Goal: Information Seeking & Learning: Understand process/instructions

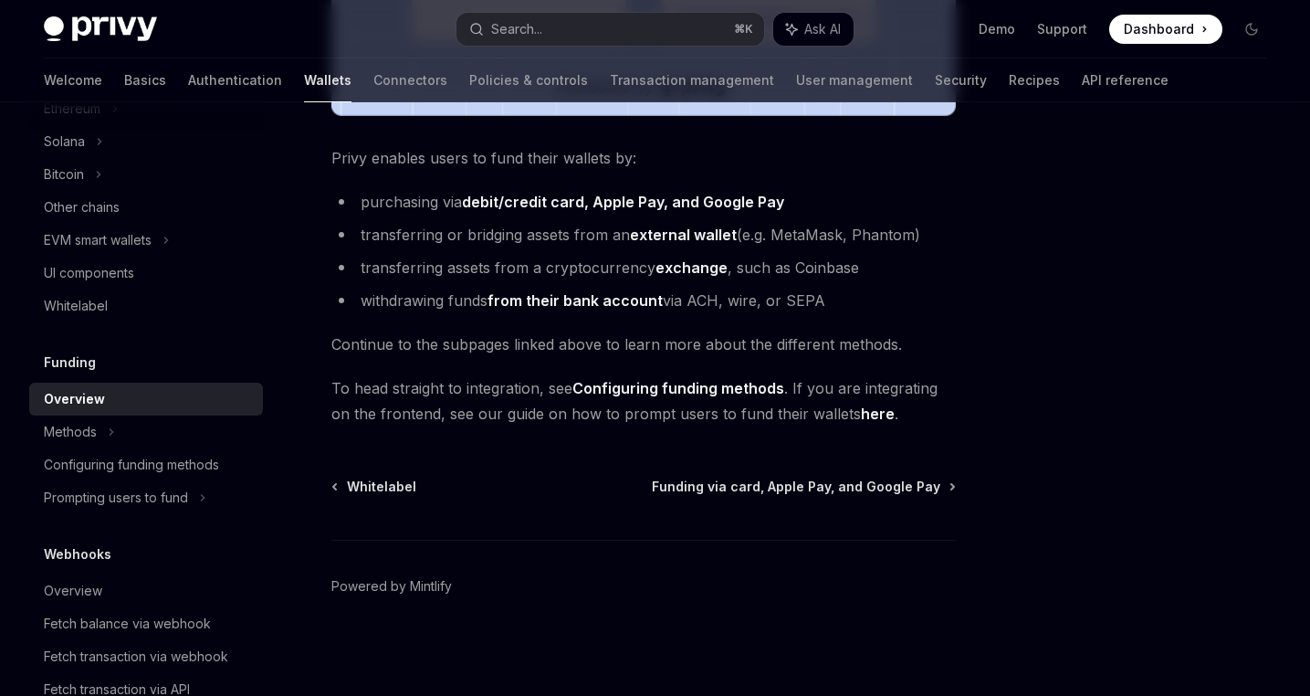
scroll to position [711, 0]
click at [500, 267] on li "transferring assets from a cryptocurrency exchange , such as Coinbase" at bounding box center [643, 267] width 624 height 26
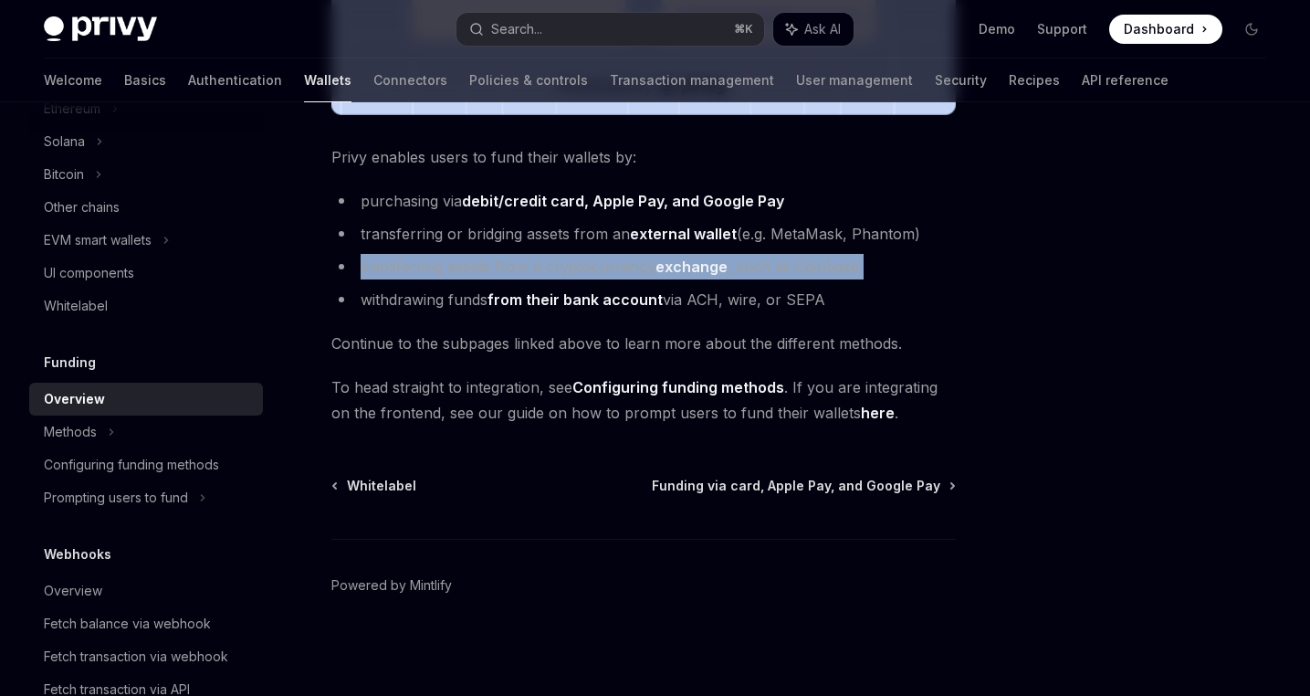
click at [500, 267] on li "transferring assets from a cryptocurrency exchange , such as Coinbase" at bounding box center [643, 267] width 624 height 26
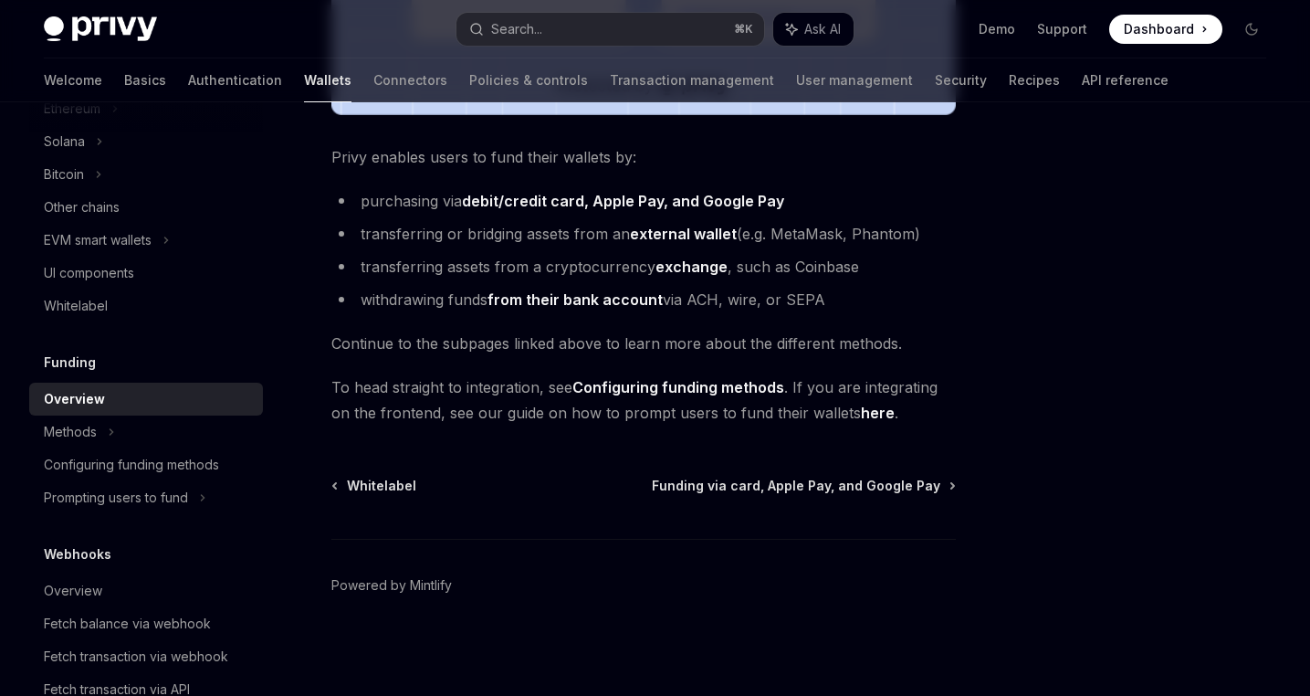
click at [515, 236] on li "transferring or bridging assets from an external wallet (e.g. MetaMask, Phantom)" at bounding box center [643, 234] width 624 height 26
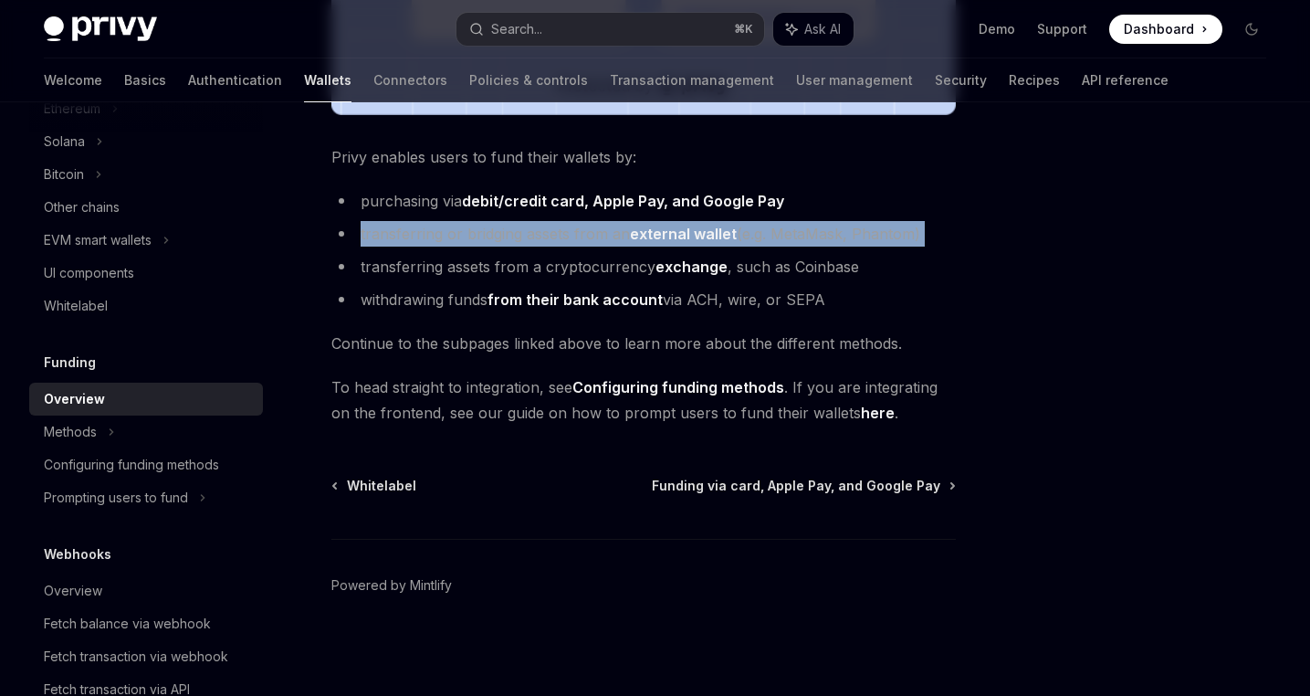
click at [515, 236] on li "transferring or bridging assets from an external wallet (e.g. MetaMask, Phantom)" at bounding box center [643, 234] width 624 height 26
click at [521, 236] on li "transferring or bridging assets from an external wallet (e.g. MetaMask, Phantom)" at bounding box center [643, 234] width 624 height 26
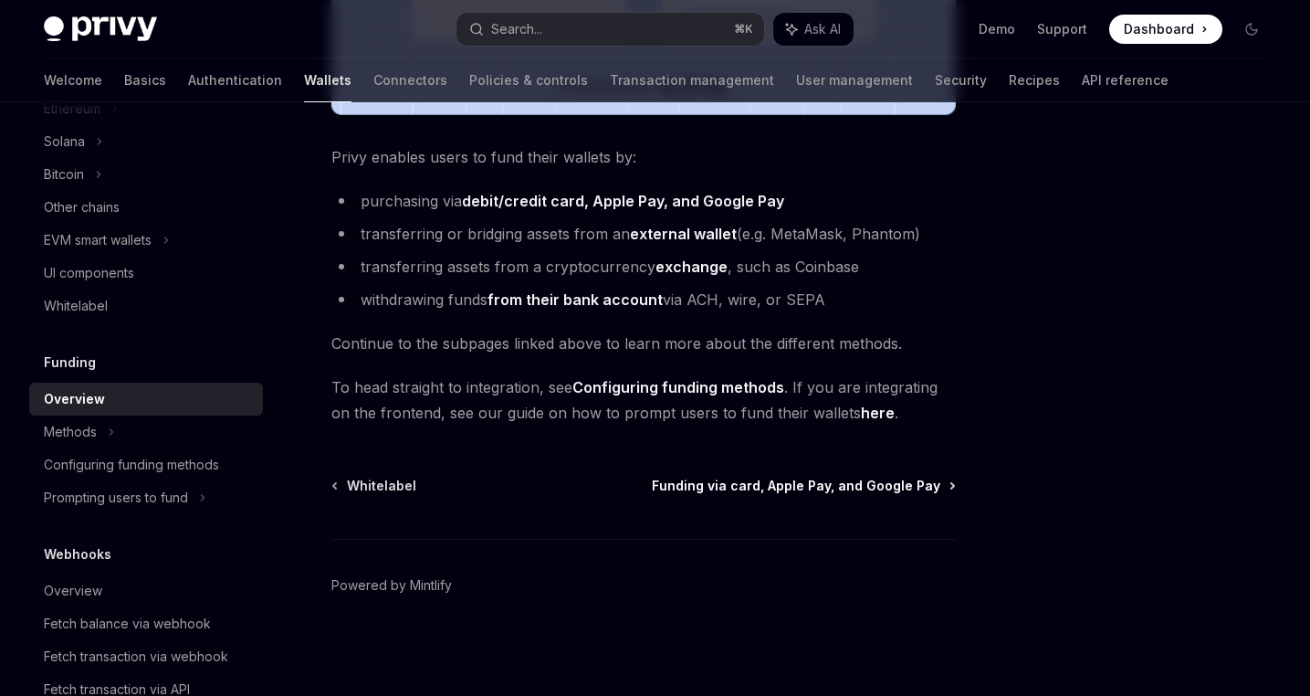
click at [778, 482] on span "Funding via card, Apple Pay, and Google Pay" at bounding box center [796, 486] width 288 height 18
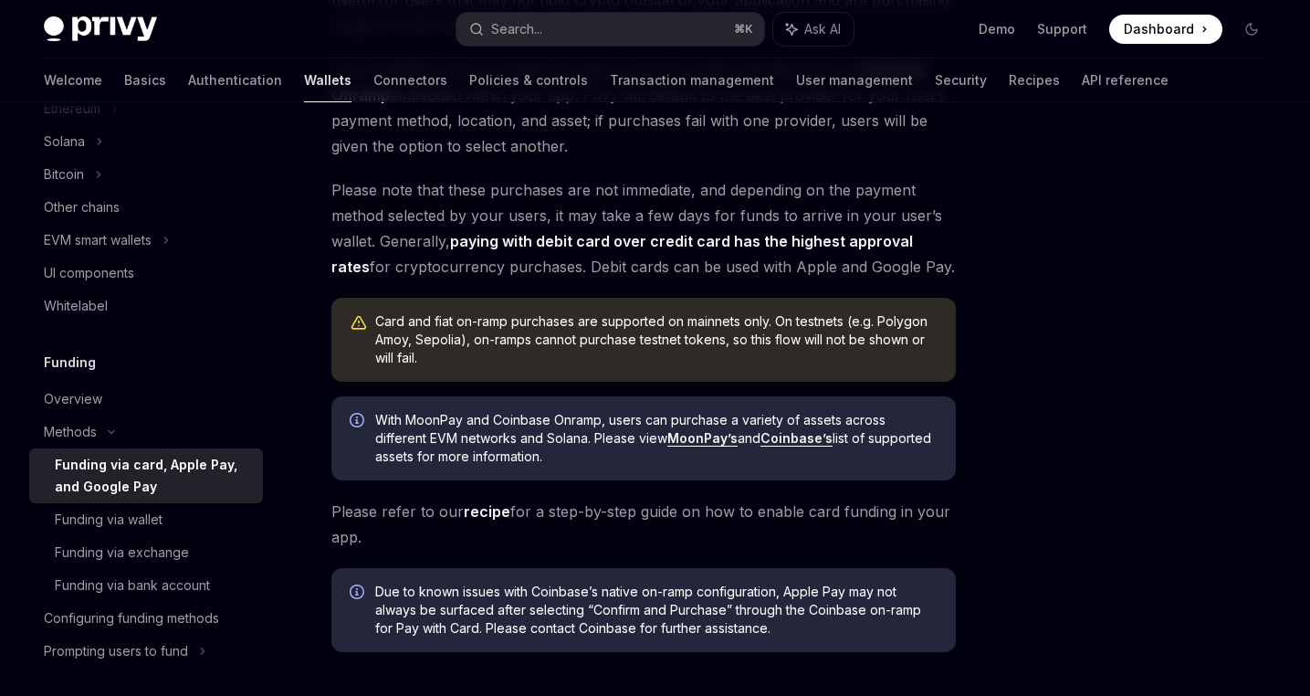
scroll to position [466, 0]
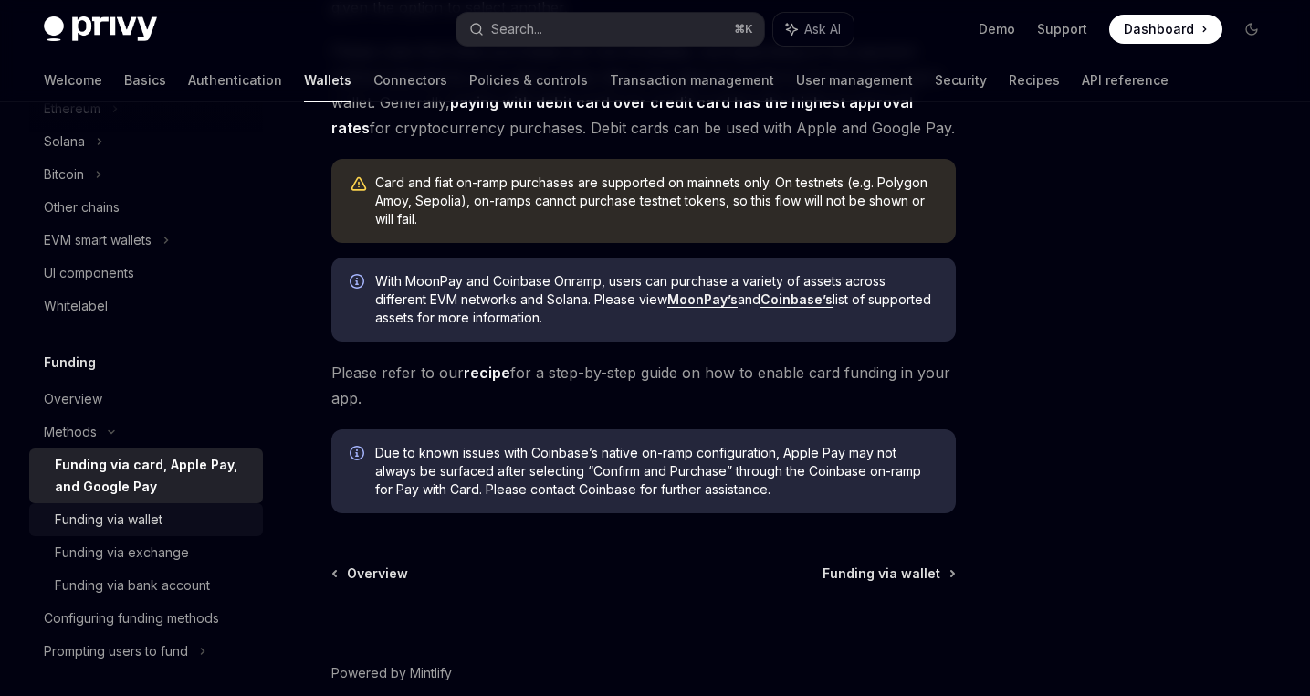
click at [136, 523] on div "Funding via wallet" at bounding box center [109, 519] width 108 height 22
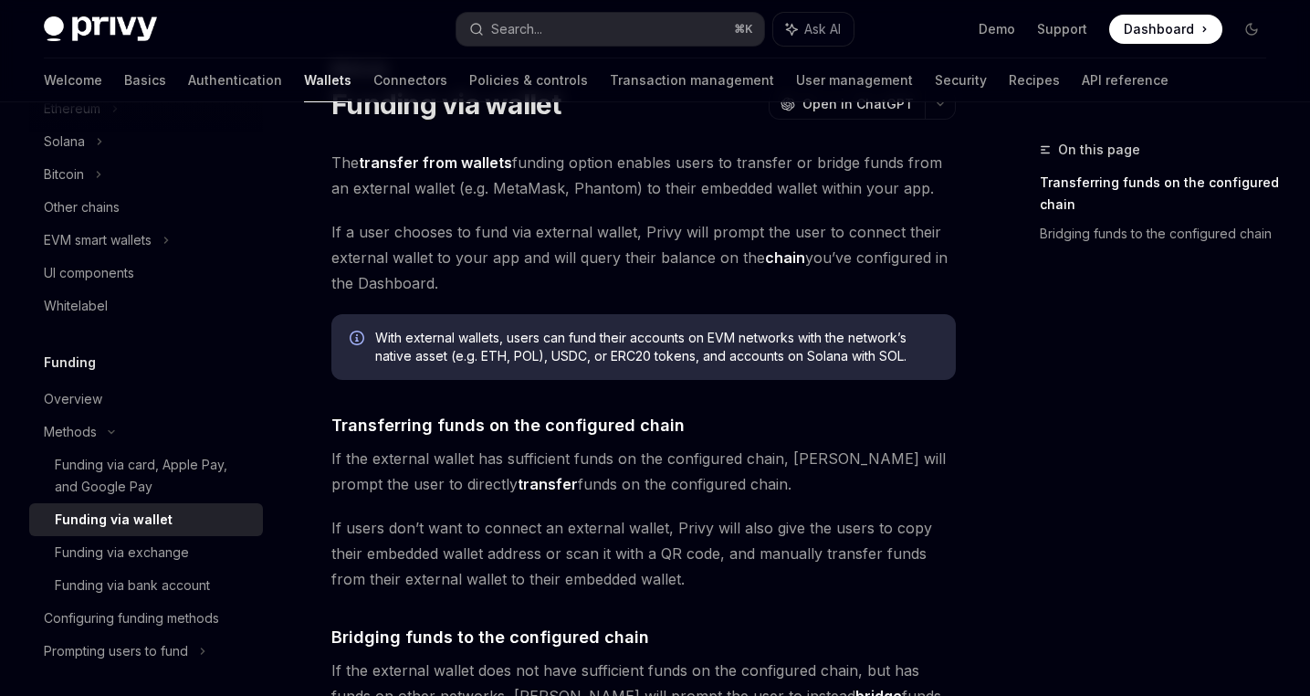
scroll to position [84, 0]
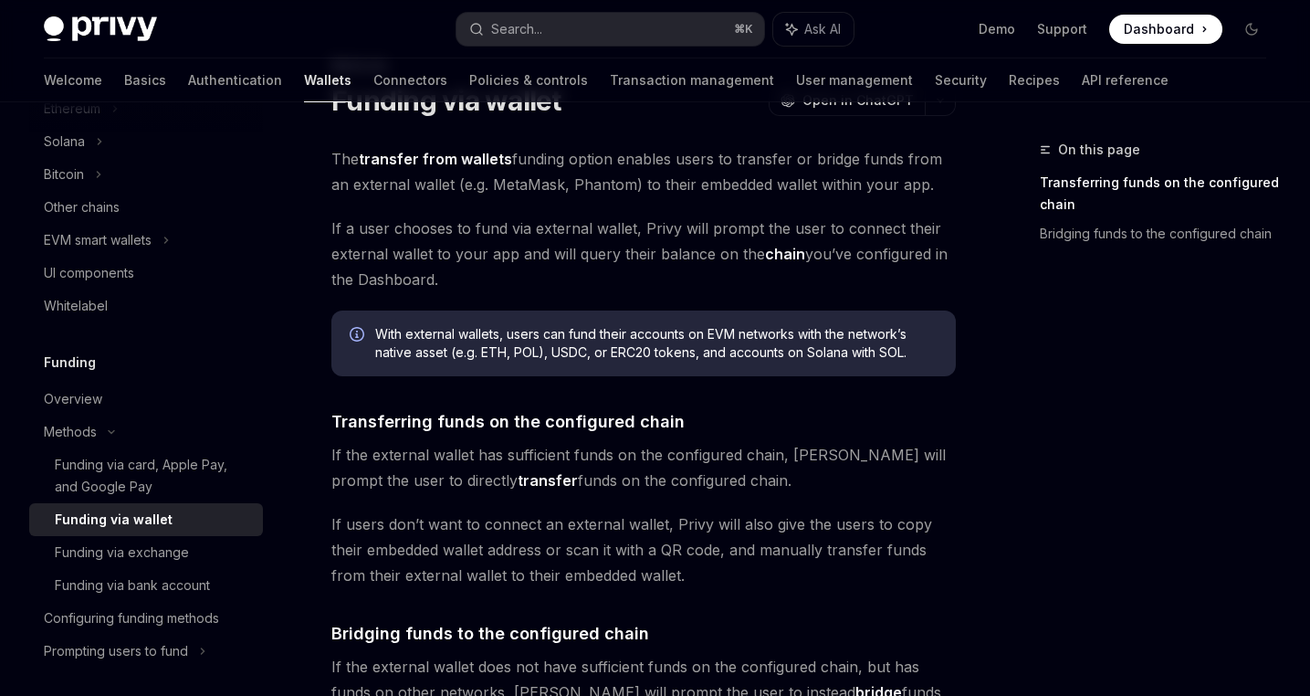
drag, startPoint x: 515, startPoint y: 155, endPoint x: 520, endPoint y: 275, distance: 119.7
click at [520, 275] on div "The transfer from wallets funding option enables users to transfer or bridge fu…" at bounding box center [643, 567] width 624 height 843
click at [520, 275] on span "If a user chooses to fund via external wallet, Privy will prompt the user to co…" at bounding box center [643, 253] width 624 height 77
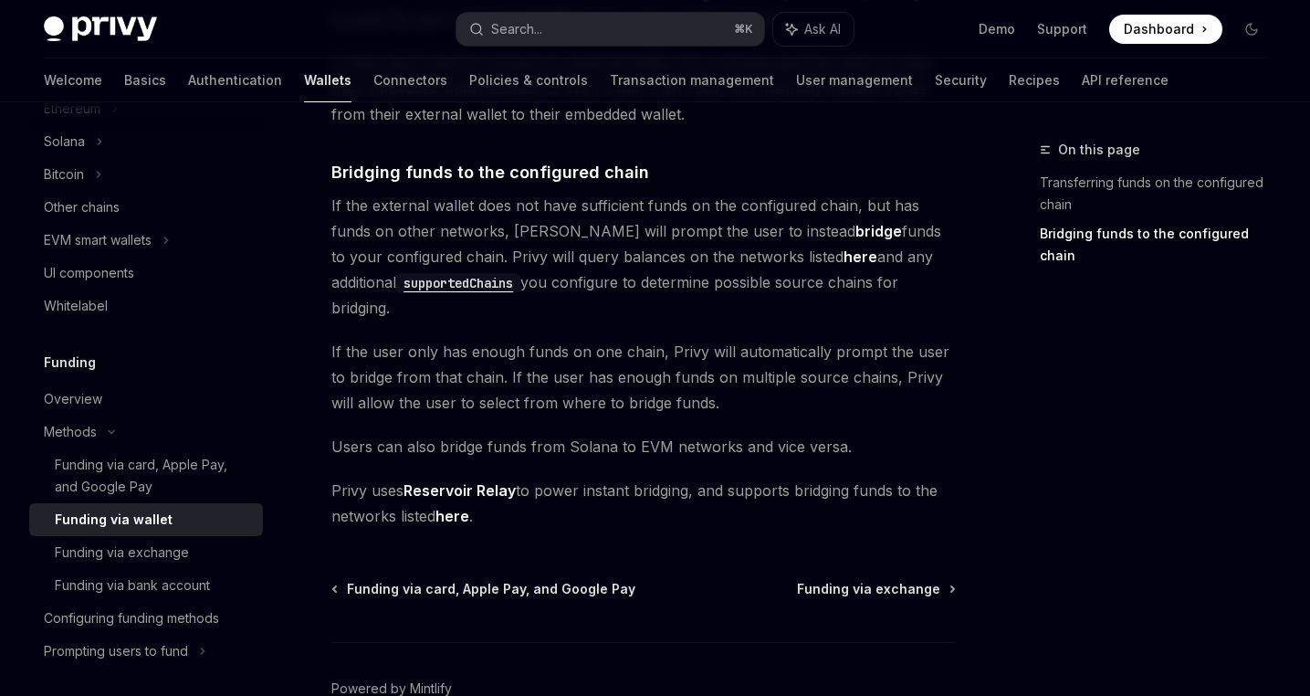
scroll to position [623, 0]
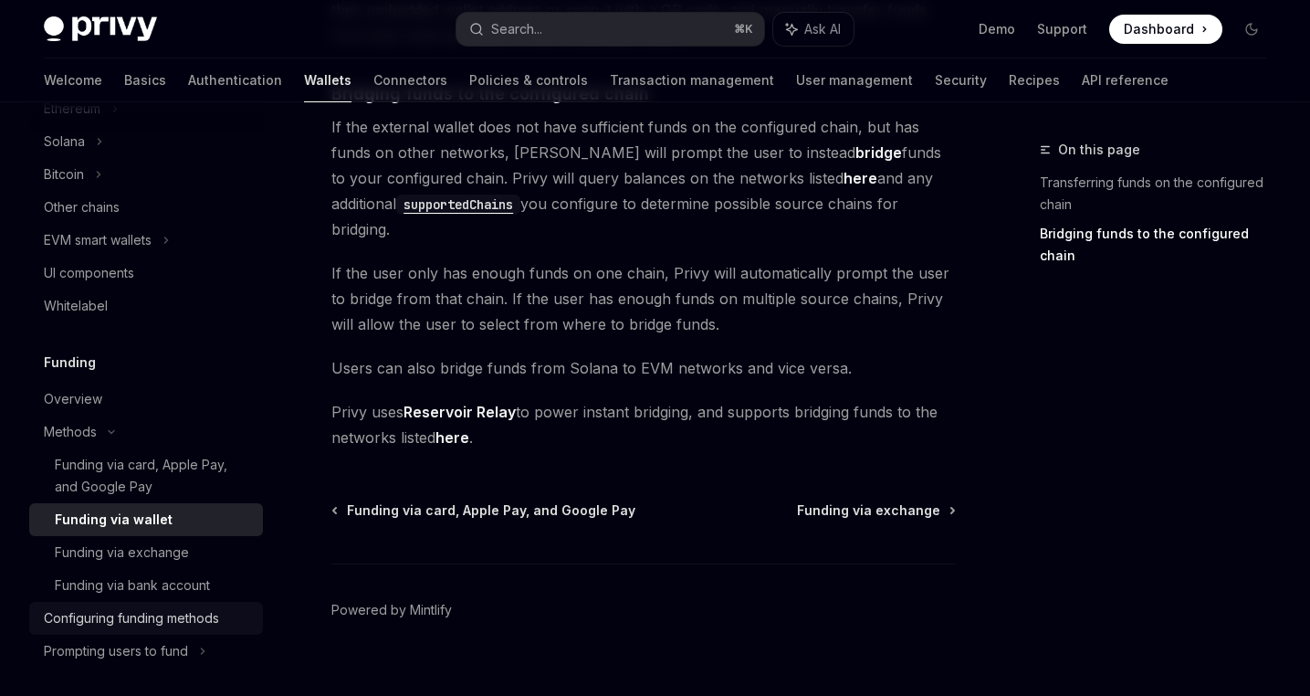
click at [157, 621] on div "Configuring funding methods" at bounding box center [131, 618] width 175 height 22
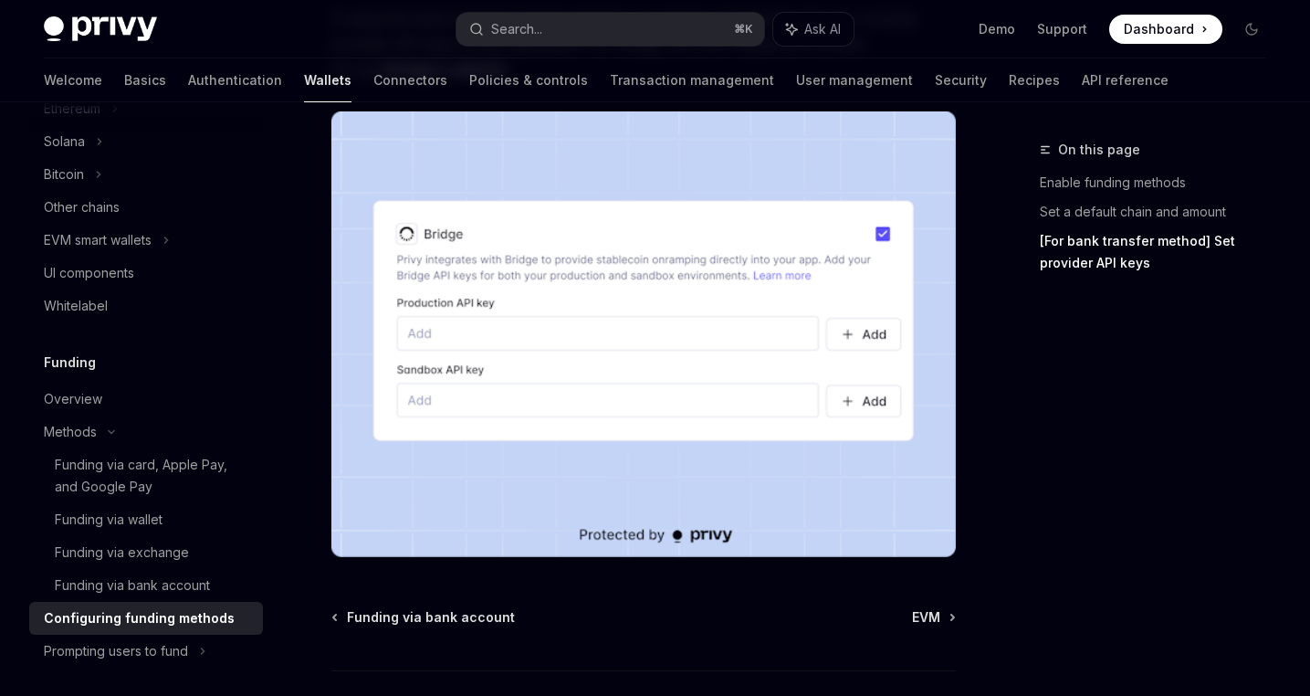
scroll to position [1562, 0]
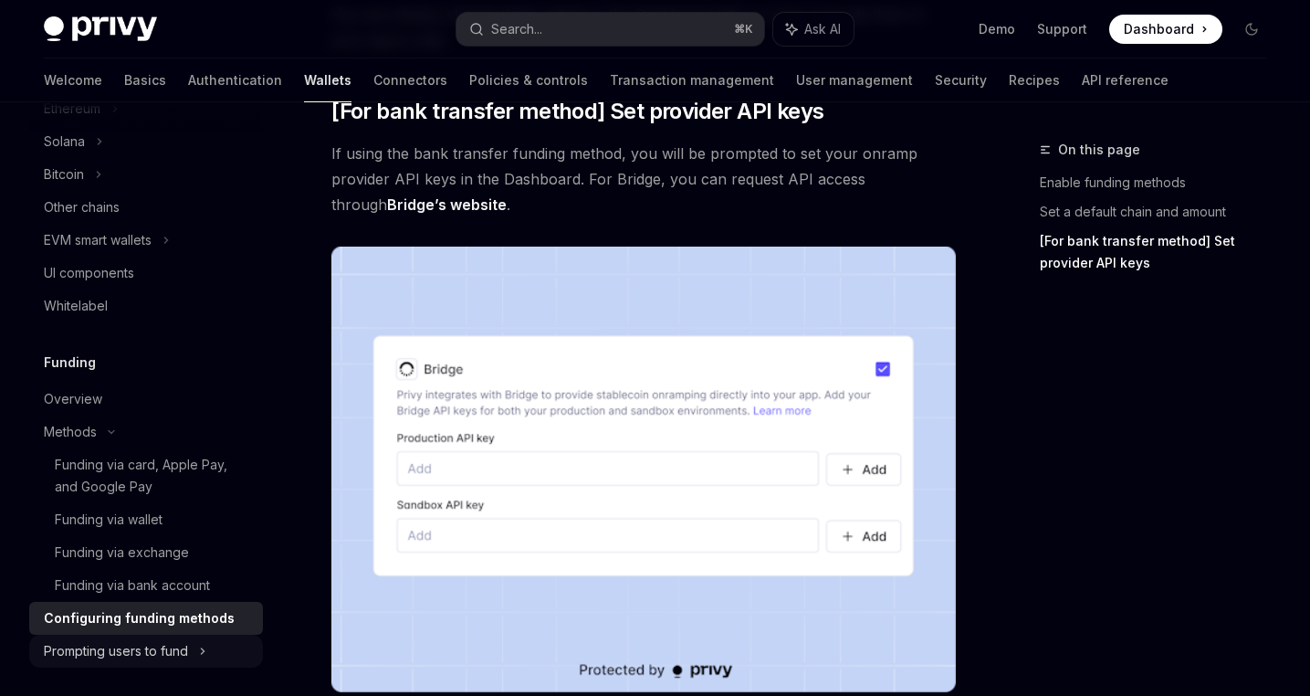
click at [138, 644] on div "Prompting users to fund" at bounding box center [116, 651] width 144 height 22
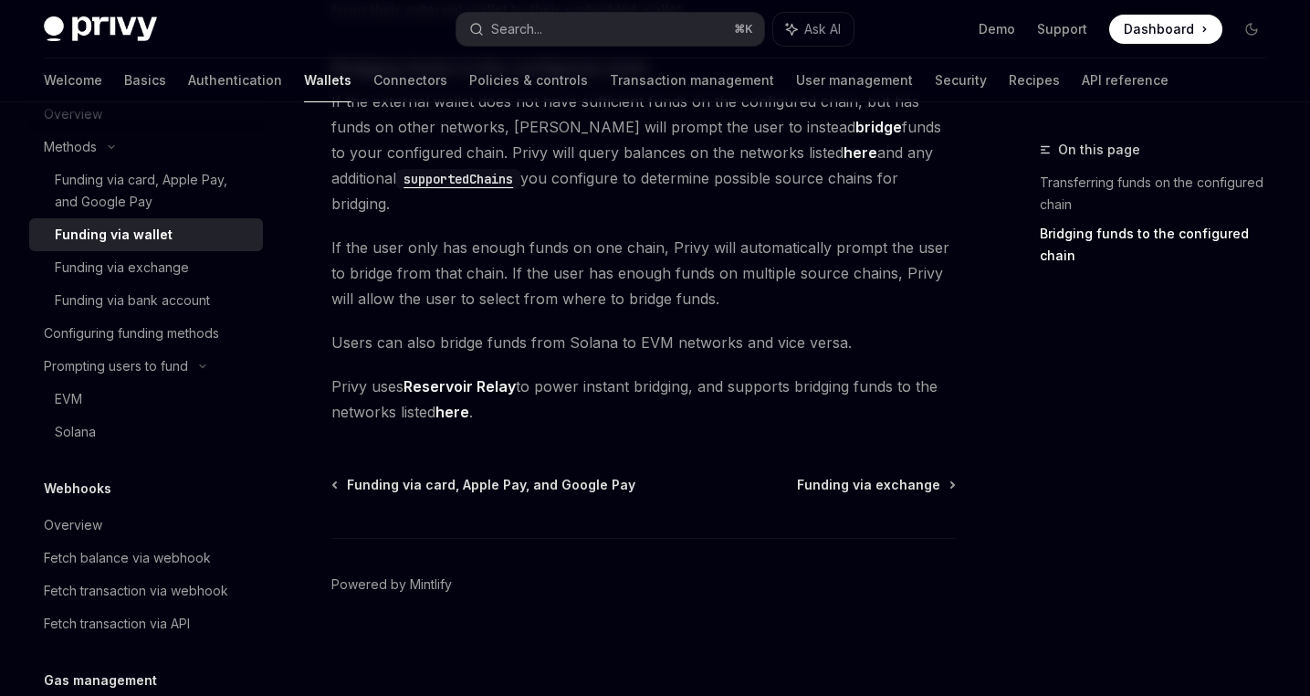
scroll to position [623, 0]
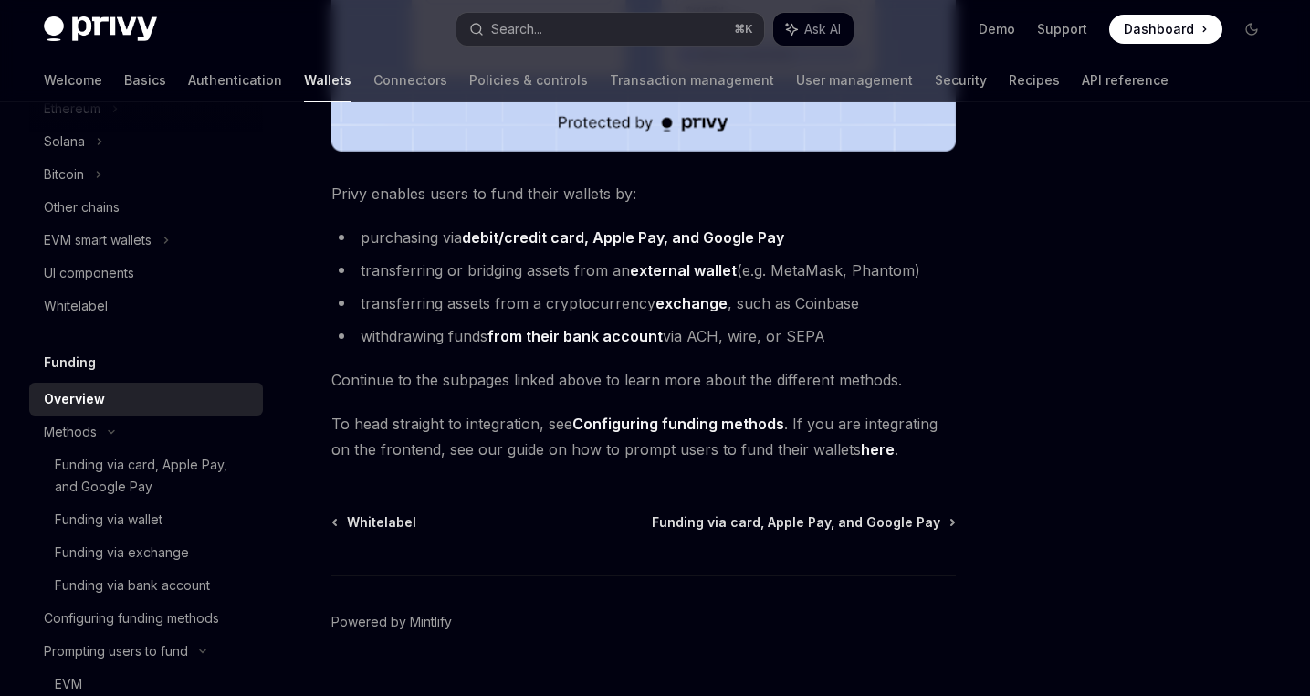
scroll to position [711, 0]
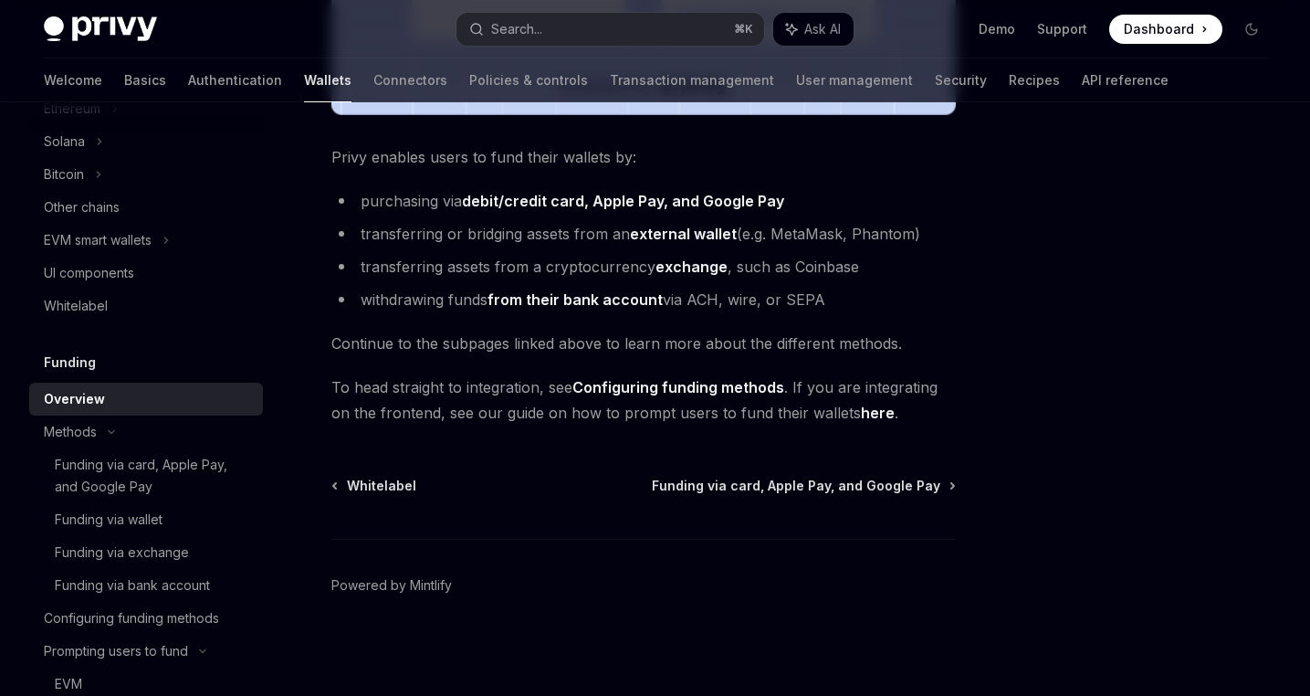
drag, startPoint x: 694, startPoint y: 389, endPoint x: 709, endPoint y: 393, distance: 16.2
click at [698, 392] on link "Configuring funding methods" at bounding box center [678, 387] width 212 height 19
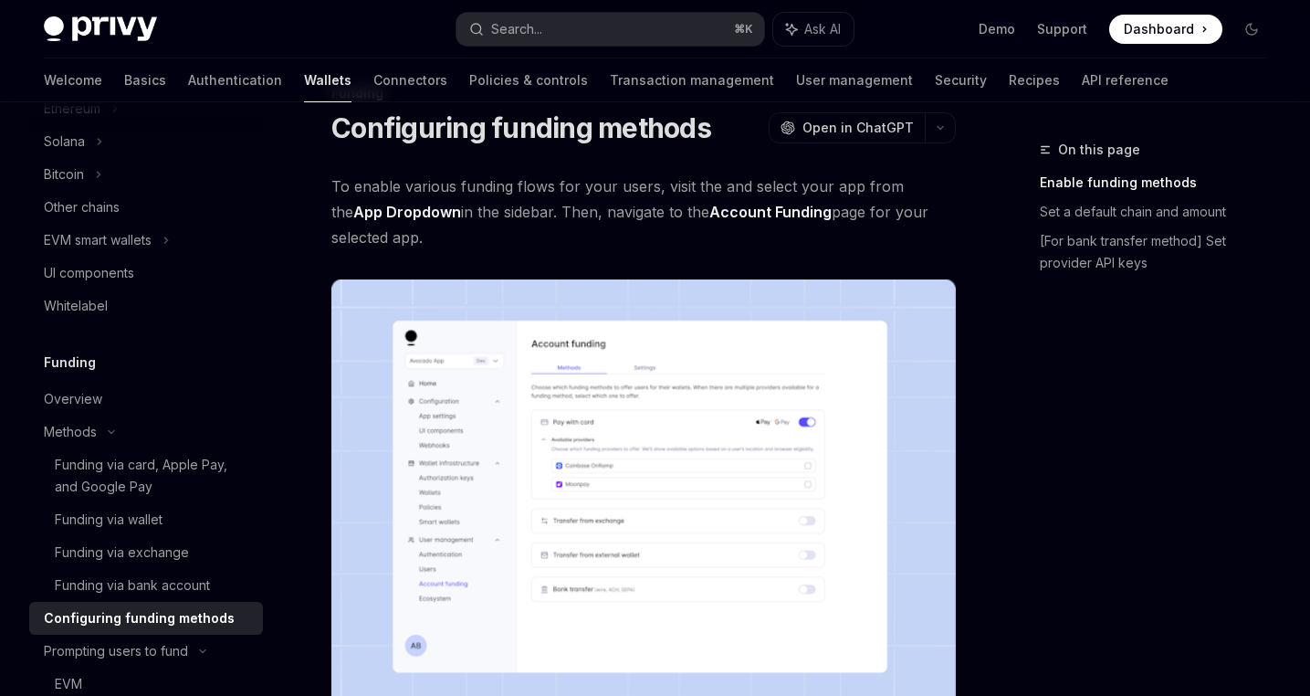
scroll to position [56, 0]
click at [749, 215] on link "Account Funding" at bounding box center [770, 213] width 122 height 19
click at [1009, 75] on link "Recipes" at bounding box center [1034, 80] width 51 height 44
type textarea "*"
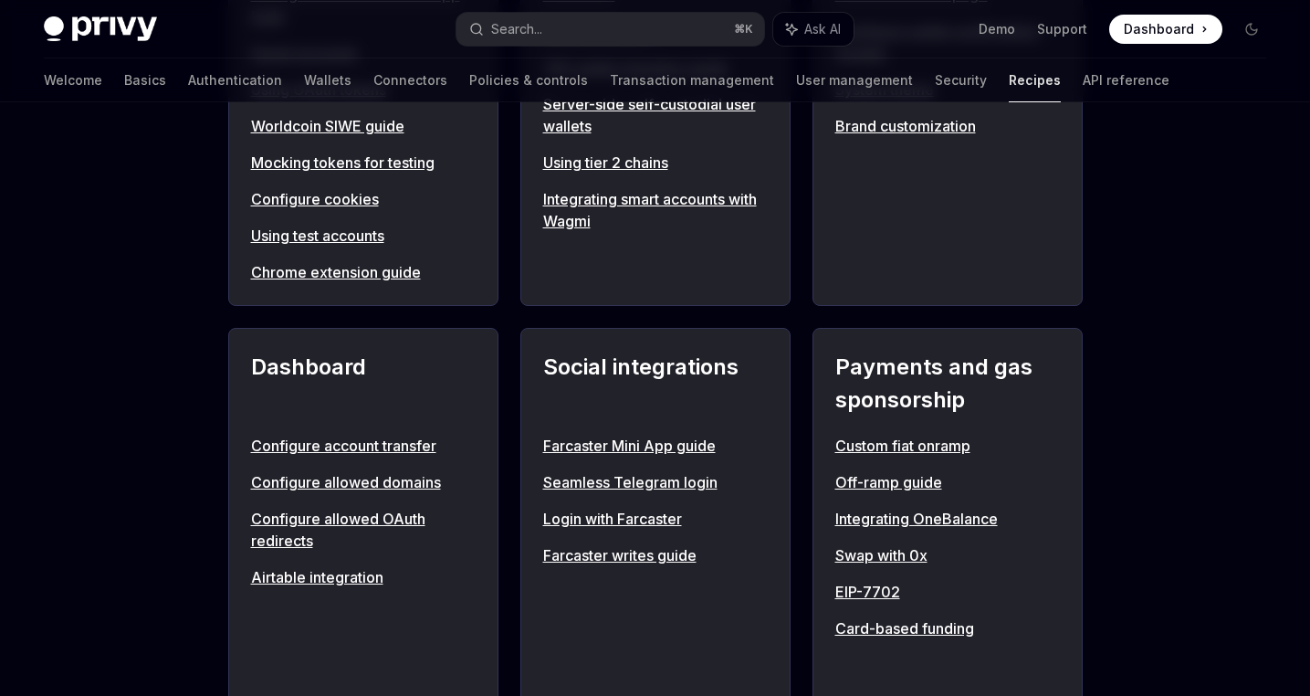
scroll to position [946, 0]
click at [1143, 499] on div "**********" at bounding box center [655, 572] width 1310 height 2830
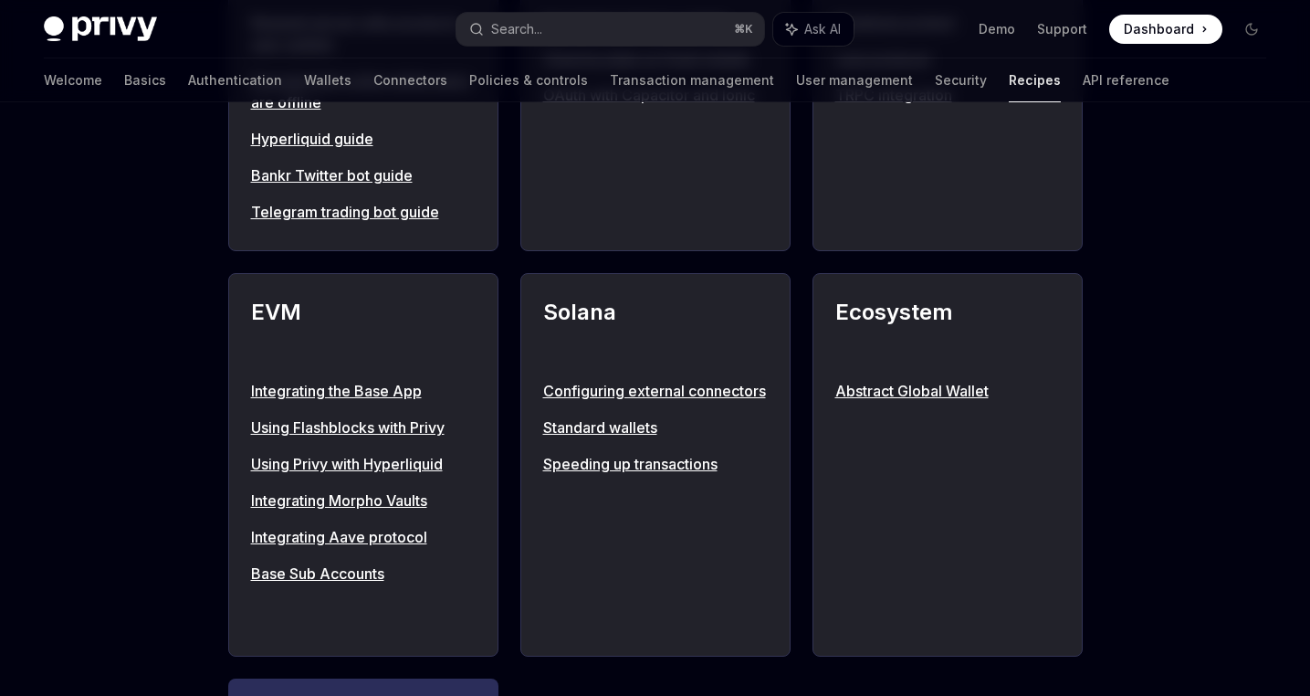
scroll to position [1816, 0]
